Goal: Transaction & Acquisition: Purchase product/service

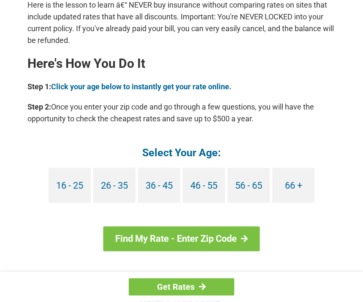
scroll to position [774, 0]
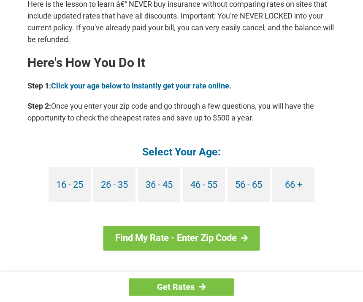
click at [293, 168] on link "66 +" at bounding box center [293, 184] width 42 height 35
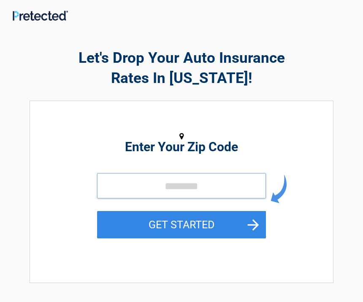
click at [119, 185] on input "tel" at bounding box center [181, 185] width 169 height 25
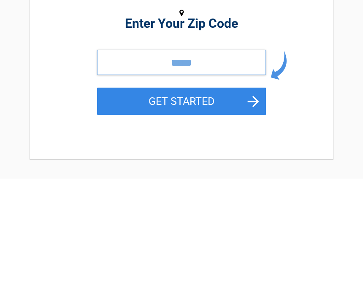
type input "*****"
click at [181, 211] on button "GET STARTED" at bounding box center [181, 224] width 169 height 27
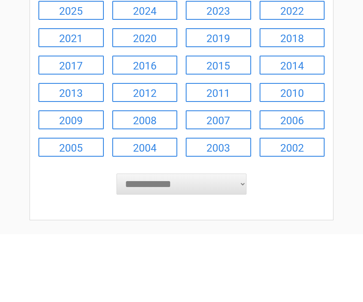
scroll to position [0, 0]
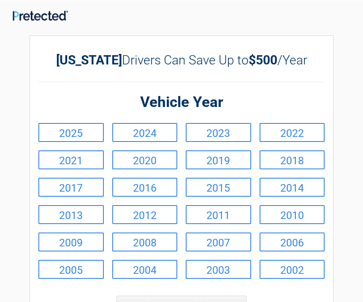
click at [78, 187] on link "2017" at bounding box center [70, 186] width 65 height 19
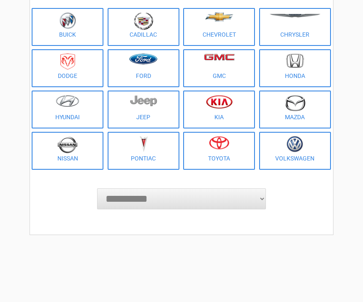
scroll to position [106, 0]
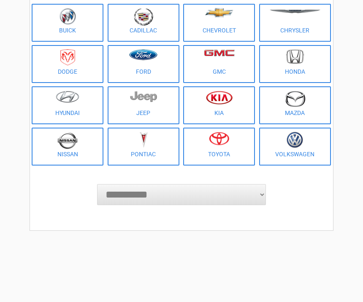
click at [205, 189] on select "**********" at bounding box center [181, 195] width 169 height 21
select select "**********"
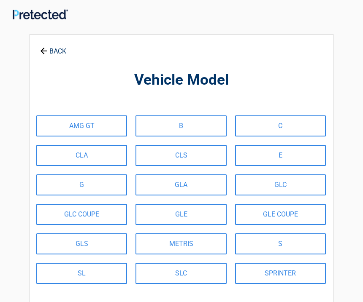
scroll to position [0, 0]
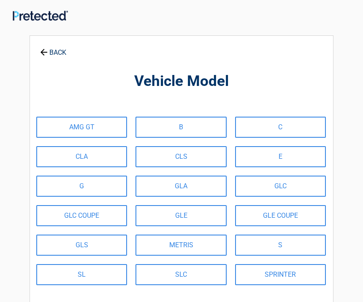
click at [292, 183] on link "GLC" at bounding box center [280, 186] width 91 height 21
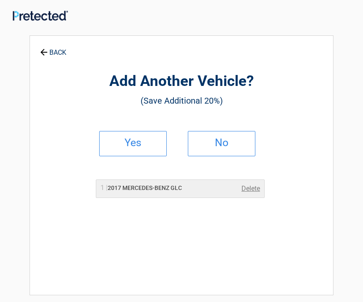
click at [233, 141] on h2 "No" at bounding box center [221, 143] width 50 height 6
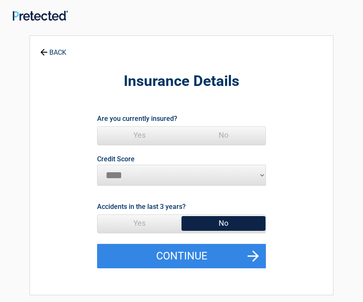
click at [140, 132] on span "Yes" at bounding box center [139, 135] width 84 height 17
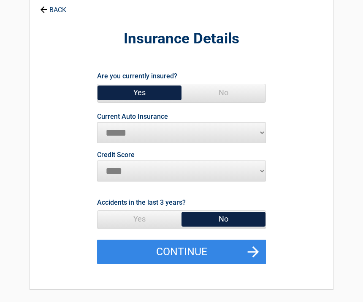
scroll to position [43, 0]
click at [235, 216] on span "No" at bounding box center [223, 219] width 84 height 17
click at [224, 247] on button "Continue" at bounding box center [181, 252] width 169 height 24
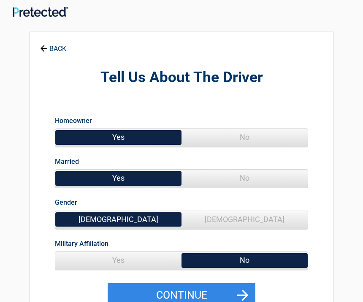
scroll to position [0, 0]
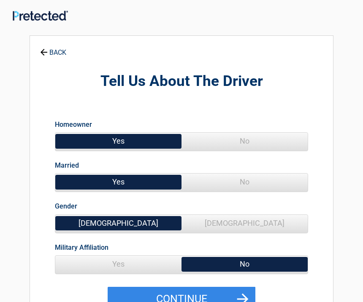
click at [253, 222] on span "[DEMOGRAPHIC_DATA]" at bounding box center [244, 223] width 126 height 17
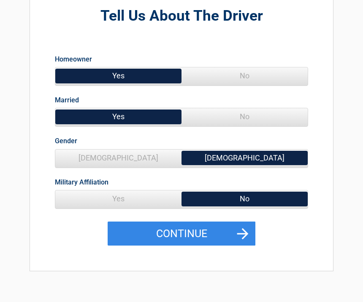
click at [224, 233] on button "Continue" at bounding box center [182, 234] width 148 height 24
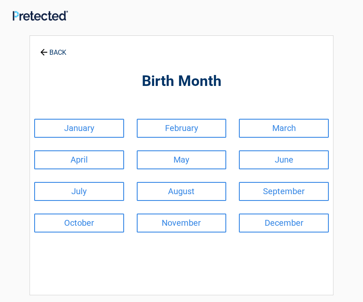
click at [288, 127] on link "March" at bounding box center [284, 128] width 90 height 19
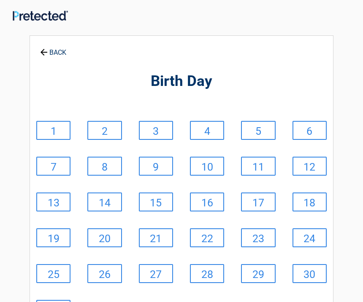
click at [260, 274] on link "29" at bounding box center [258, 273] width 34 height 19
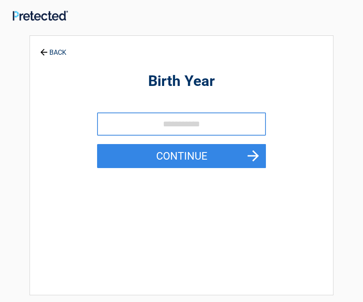
click at [122, 121] on input "tel" at bounding box center [181, 124] width 169 height 23
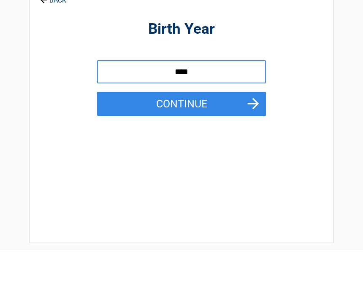
type input "****"
click at [188, 144] on button "Continue" at bounding box center [181, 156] width 169 height 24
